Goal: Information Seeking & Learning: Learn about a topic

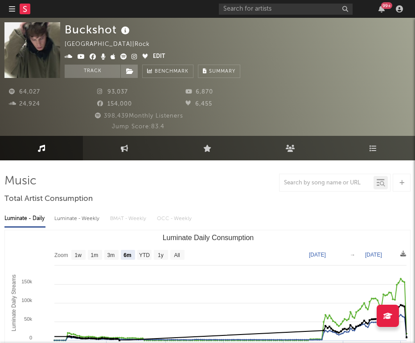
select select "6m"
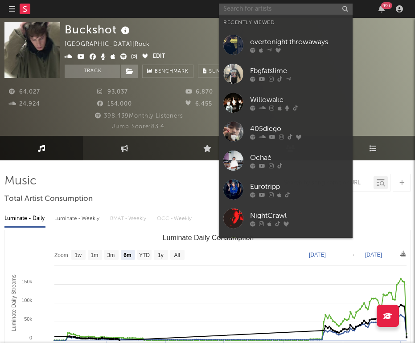
click at [283, 12] on input "text" at bounding box center [286, 9] width 134 height 11
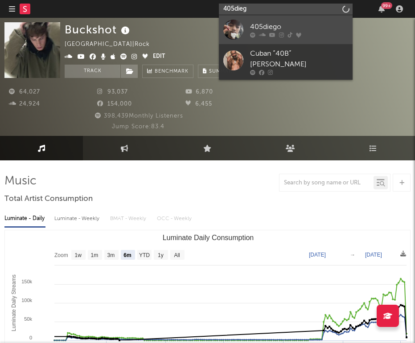
type input "405dieg"
click at [286, 30] on div "405diego" at bounding box center [299, 26] width 98 height 11
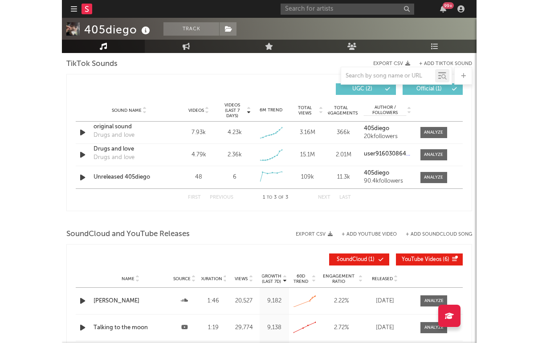
scroll to position [605, 0]
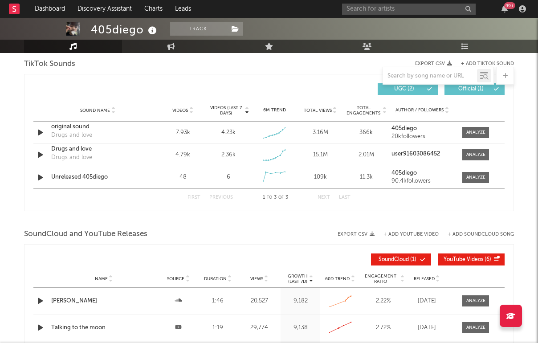
select select "Zoom"
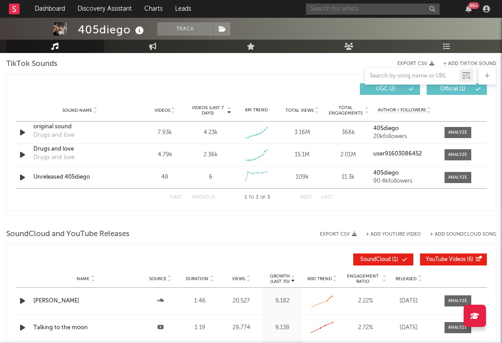
click at [321, 11] on input "text" at bounding box center [373, 9] width 134 height 11
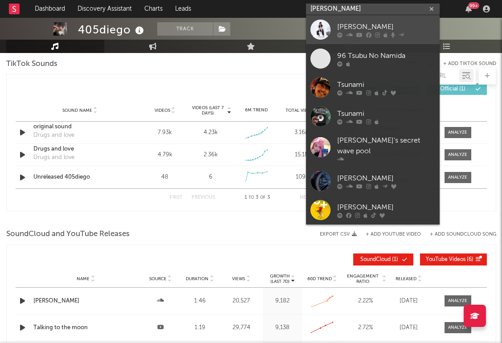
type input "[PERSON_NAME]"
click at [368, 25] on div "[PERSON_NAME]" at bounding box center [386, 26] width 98 height 11
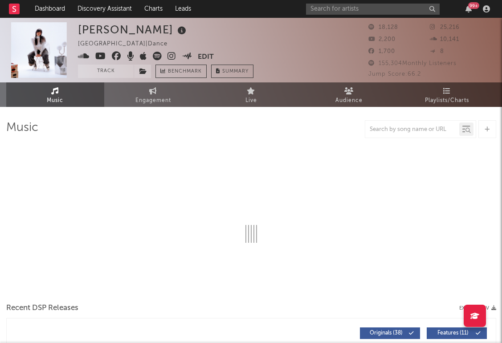
select select "6m"
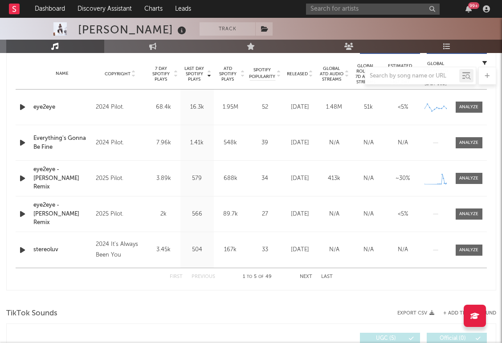
scroll to position [451, 0]
